Goal: Information Seeking & Learning: Learn about a topic

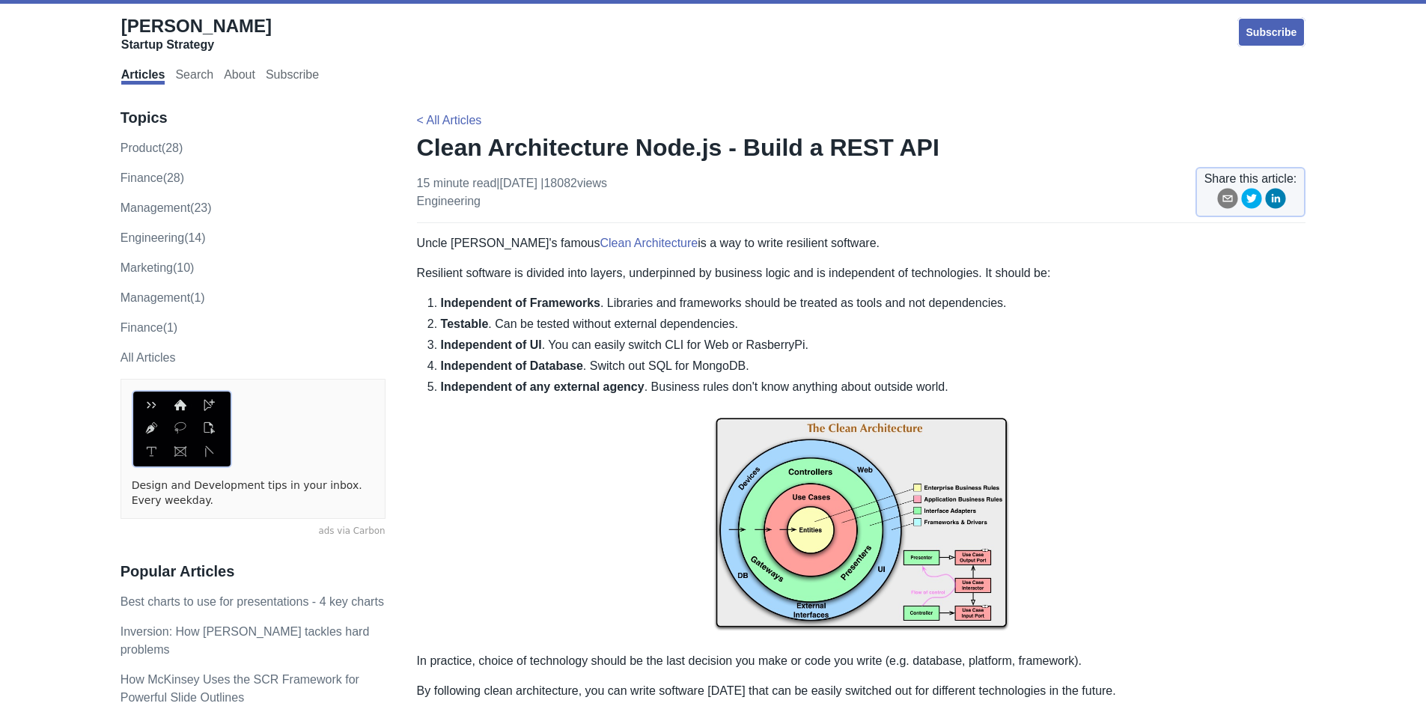
click at [472, 365] on strong "Independent of Database" at bounding box center [512, 365] width 142 height 13
click at [468, 384] on img at bounding box center [468, 386] width 19 height 19
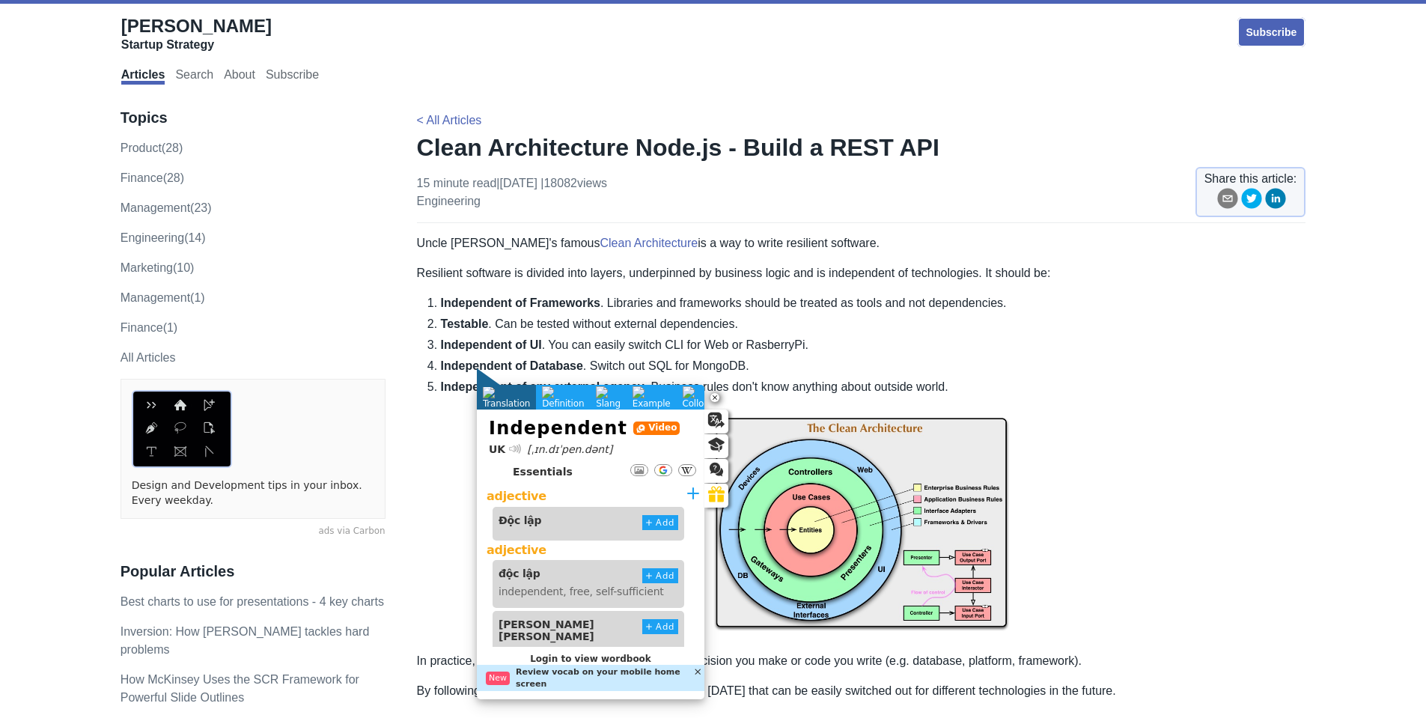
click at [549, 362] on strong "Independent of Database" at bounding box center [512, 365] width 142 height 13
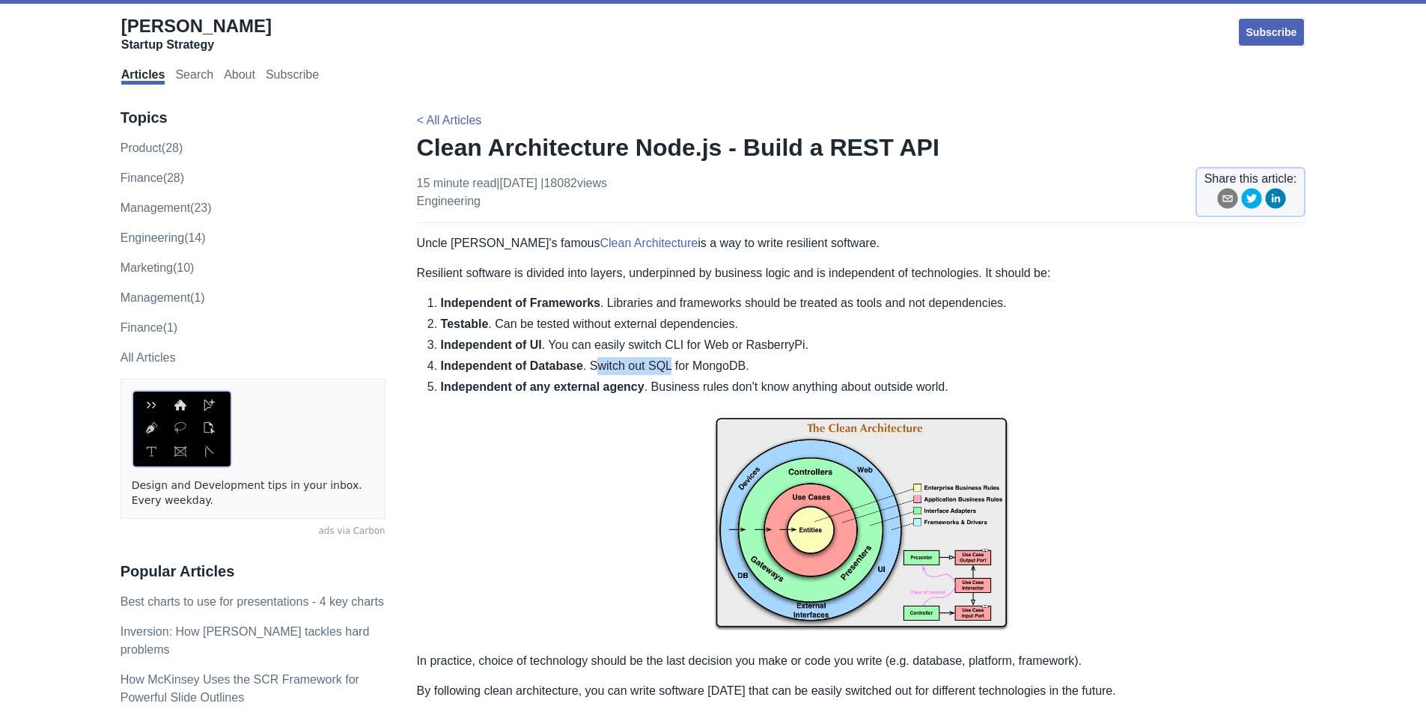
drag, startPoint x: 588, startPoint y: 365, endPoint x: 663, endPoint y: 367, distance: 75.7
click at [662, 367] on li "Independent of Database . Switch out SQL for MongoDB." at bounding box center [874, 366] width 866 height 18
click at [691, 366] on li "Independent of Database . Switch out SQL for MongoDB." at bounding box center [874, 366] width 866 height 18
click at [758, 368] on li "Independent of Database . Switch out SQL for MongoDB." at bounding box center [874, 366] width 866 height 18
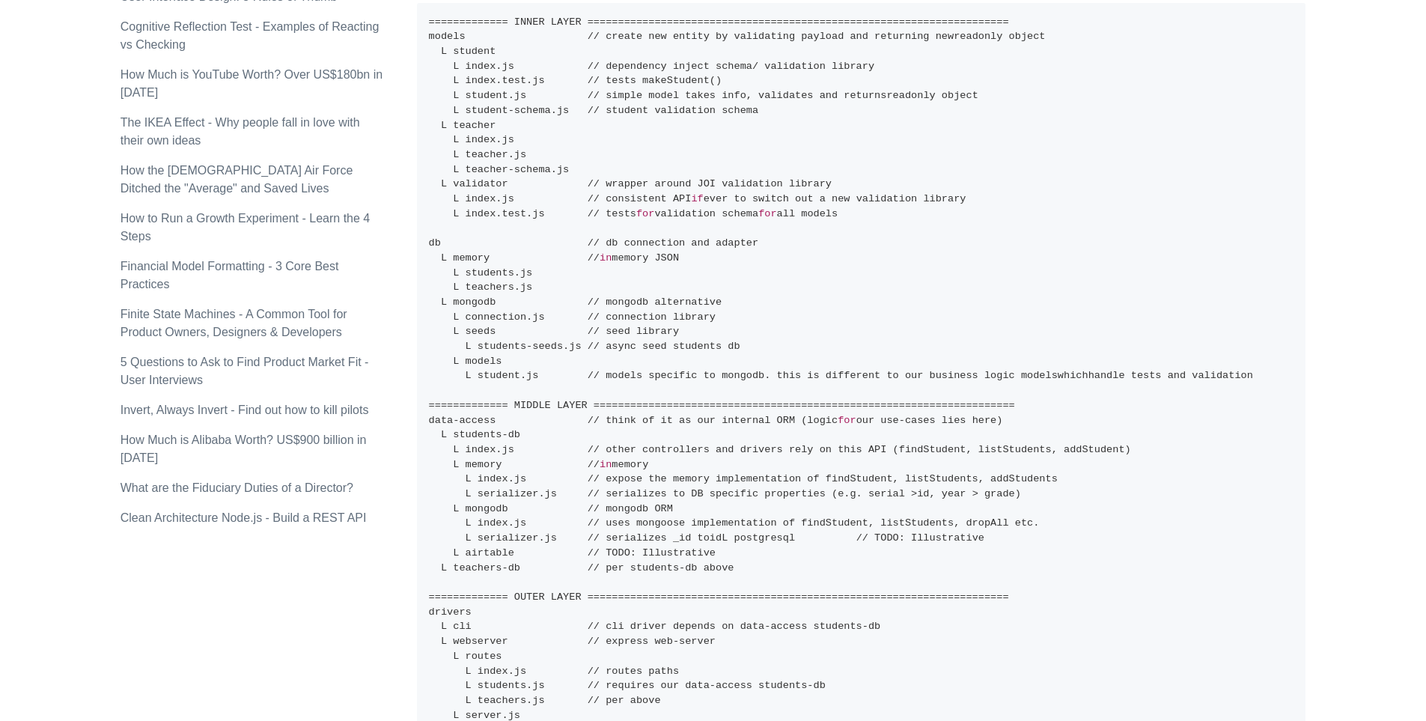
scroll to position [1348, 0]
